Goal: Task Accomplishment & Management: Use online tool/utility

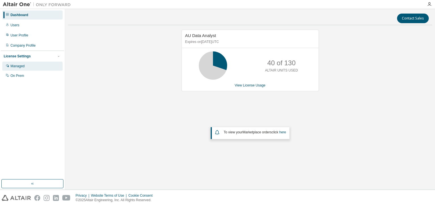
click at [15, 66] on div "Managed" at bounding box center [17, 66] width 14 height 5
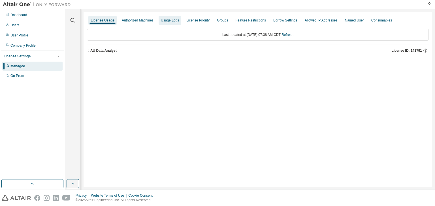
click at [170, 19] on div "Usage Logs" at bounding box center [170, 20] width 18 height 5
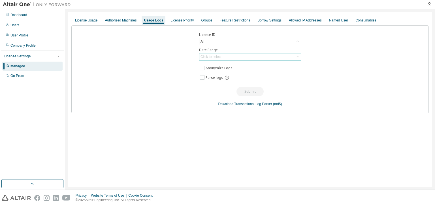
click at [218, 58] on div "Click to select" at bounding box center [210, 57] width 21 height 5
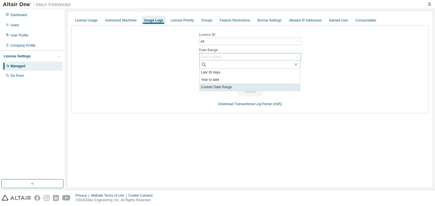
click at [218, 86] on li "Custom Date Range" at bounding box center [250, 86] width 100 height 7
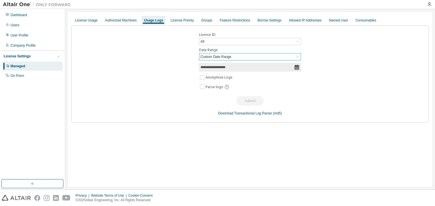
click at [219, 69] on input "**********" at bounding box center [246, 68] width 93 height 6
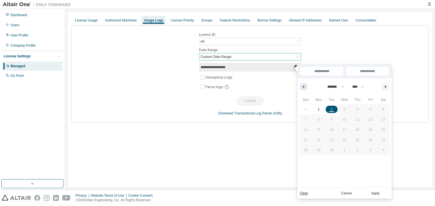
click at [302, 85] on button "button" at bounding box center [303, 86] width 7 height 7
select select "*"
click at [318, 160] on div "27 28 29 30 31 1 2 3 4 5 6 7 8 9 10 11 12 13 14 15 16 17 18 19 20 21 22 23 24 2…" at bounding box center [344, 134] width 91 height 61
click at [319, 150] on span "25" at bounding box center [318, 150] width 4 height 10
type input "*"
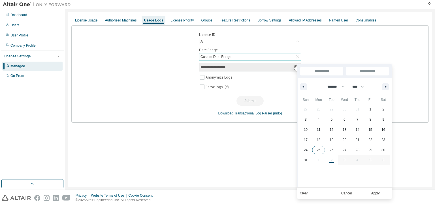
type input "*"
type input "**********"
click at [318, 160] on div "27 28 29 30 31 1 2 3 4 5 6 7 8 9 10 11 12 13 14 15 16 17 18 19 20 21 22 23 24 2…" at bounding box center [344, 134] width 91 height 61
click at [385, 85] on button "button" at bounding box center [385, 86] width 7 height 7
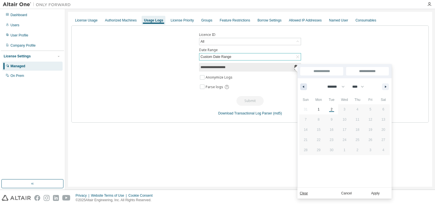
click at [304, 87] on button "button" at bounding box center [303, 86] width 7 height 7
select select "*"
click at [304, 160] on span "31" at bounding box center [306, 160] width 4 height 10
type input "**********"
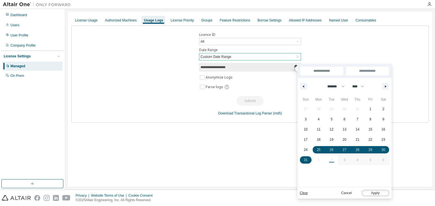
click at [374, 194] on button "Apply" at bounding box center [375, 193] width 27 height 6
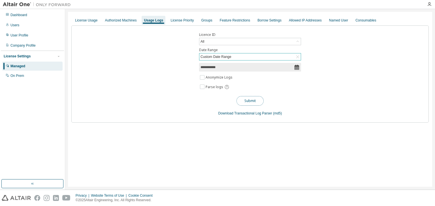
click at [248, 101] on button "Submit" at bounding box center [249, 101] width 27 height 10
click at [17, 15] on div "Dashboard" at bounding box center [18, 15] width 17 height 5
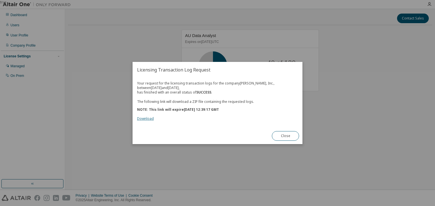
click at [149, 117] on link "Download" at bounding box center [145, 118] width 17 height 5
click at [286, 137] on button "Close" at bounding box center [285, 136] width 27 height 10
